Goal: Browse casually: Explore the website without a specific task or goal

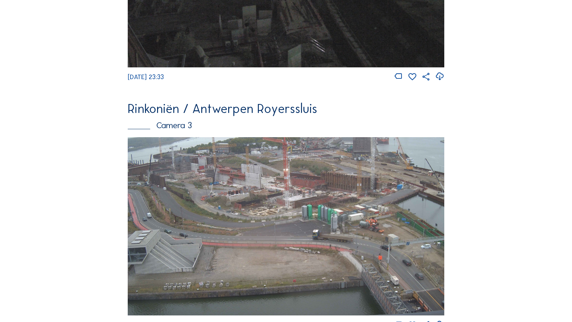
scroll to position [735, 0]
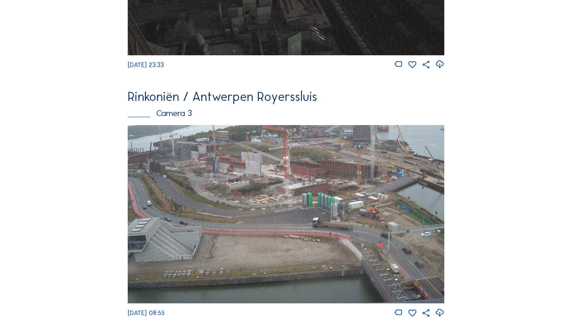
click at [237, 198] on img at bounding box center [286, 214] width 316 height 178
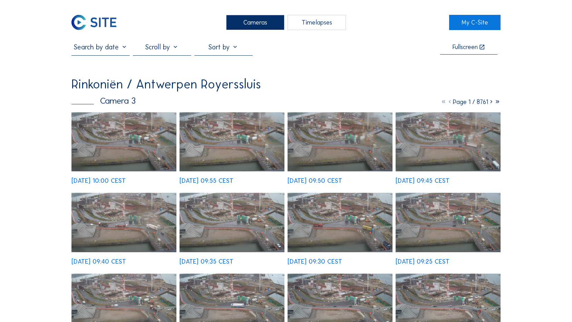
click at [144, 147] on img at bounding box center [123, 141] width 105 height 59
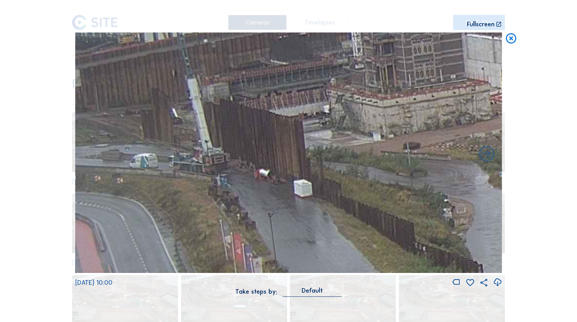
drag, startPoint x: 135, startPoint y: 114, endPoint x: 425, endPoint y: 117, distance: 290.8
click at [425, 117] on img at bounding box center [288, 152] width 427 height 240
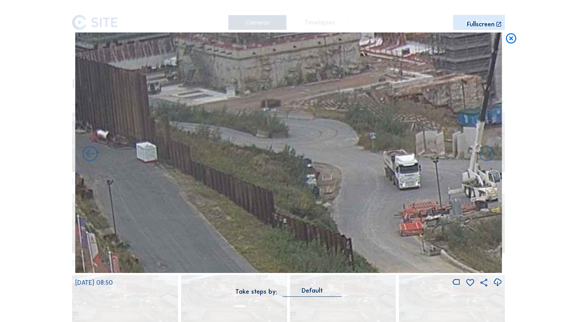
drag, startPoint x: 386, startPoint y: 174, endPoint x: 199, endPoint y: 116, distance: 196.1
click at [199, 116] on img at bounding box center [288, 152] width 427 height 240
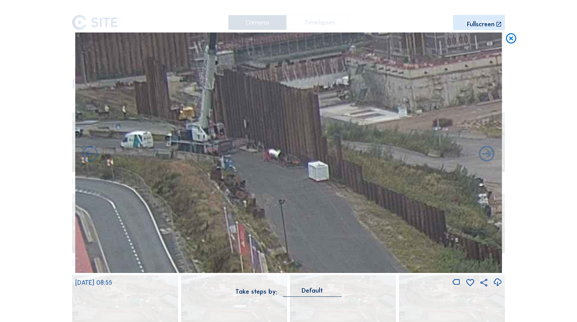
drag, startPoint x: 195, startPoint y: 117, endPoint x: 385, endPoint y: 140, distance: 191.2
click at [385, 140] on img at bounding box center [288, 152] width 427 height 240
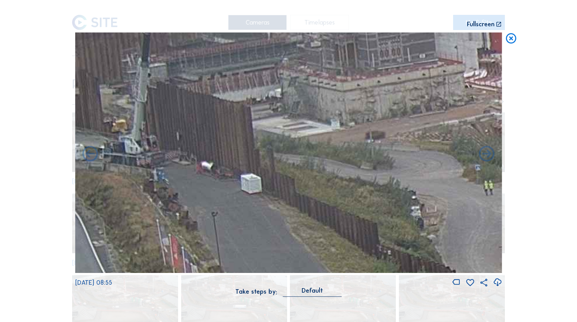
drag, startPoint x: 241, startPoint y: 174, endPoint x: 355, endPoint y: 182, distance: 114.6
click at [356, 184] on img at bounding box center [288, 152] width 427 height 240
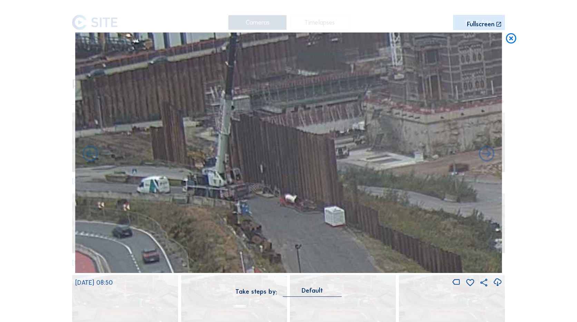
drag, startPoint x: 255, startPoint y: 156, endPoint x: 400, endPoint y: 189, distance: 148.0
click at [400, 189] on img at bounding box center [288, 152] width 427 height 240
click at [506, 39] on icon at bounding box center [511, 38] width 12 height 13
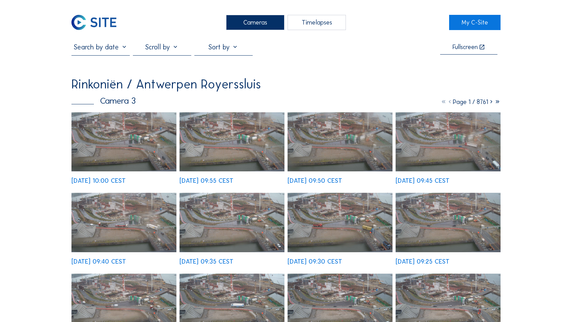
click at [106, 22] on img at bounding box center [93, 22] width 45 height 15
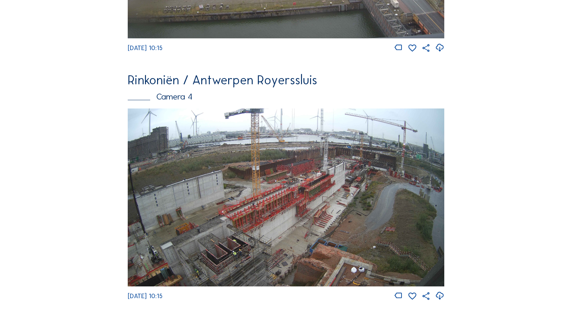
scroll to position [769, 0]
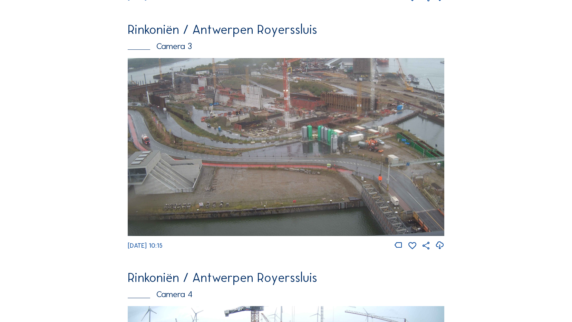
click at [240, 174] on img at bounding box center [286, 147] width 316 height 178
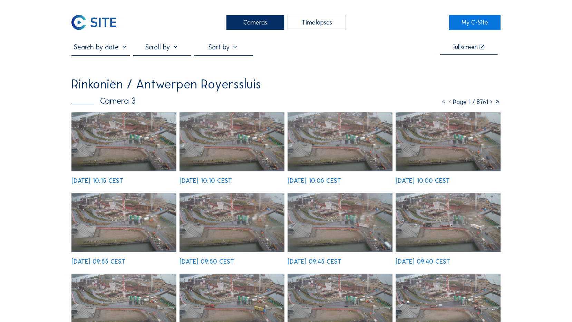
click at [138, 140] on img at bounding box center [123, 141] width 105 height 59
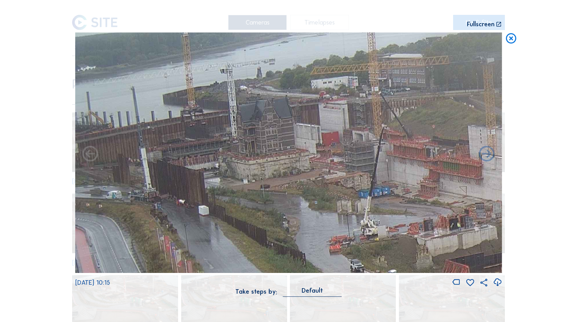
drag, startPoint x: 235, startPoint y: 162, endPoint x: 335, endPoint y: 220, distance: 115.4
click at [335, 220] on img at bounding box center [288, 152] width 427 height 240
